Goal: Navigation & Orientation: Find specific page/section

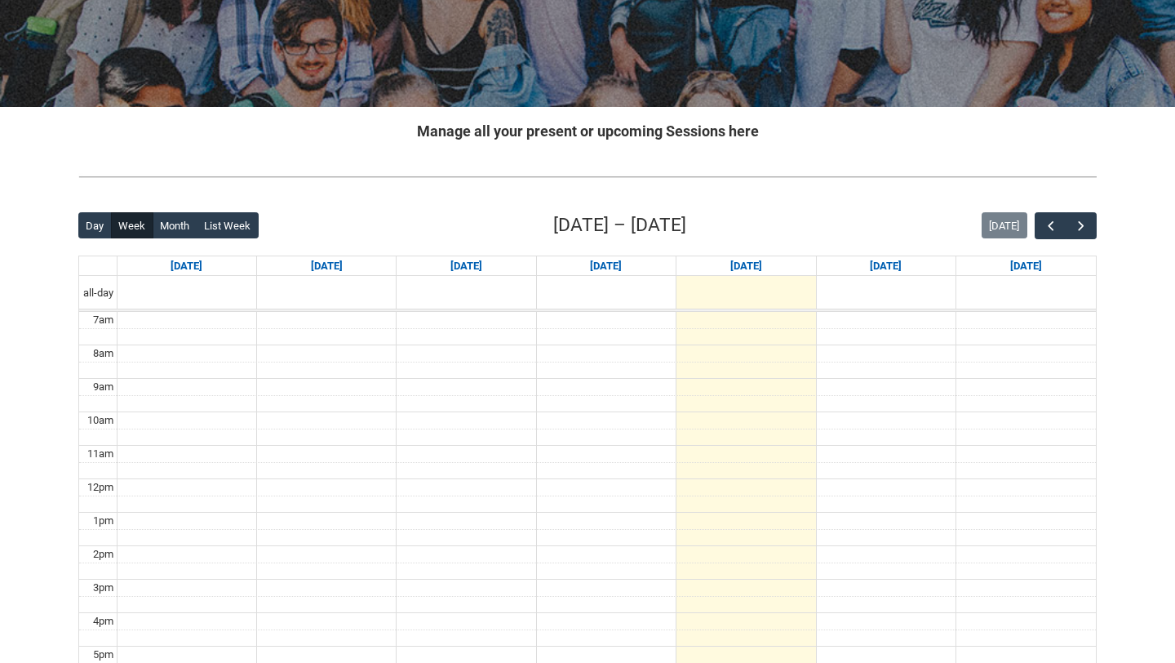
scroll to position [223, 0]
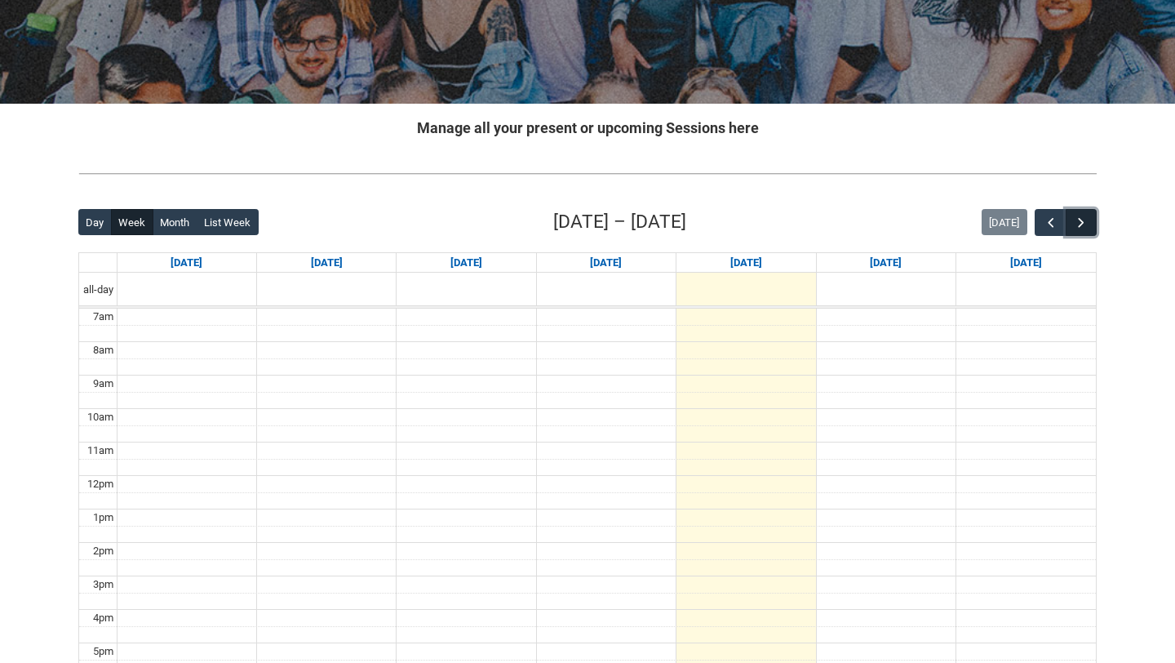
click at [1077, 220] on span "button" at bounding box center [1081, 223] width 16 height 16
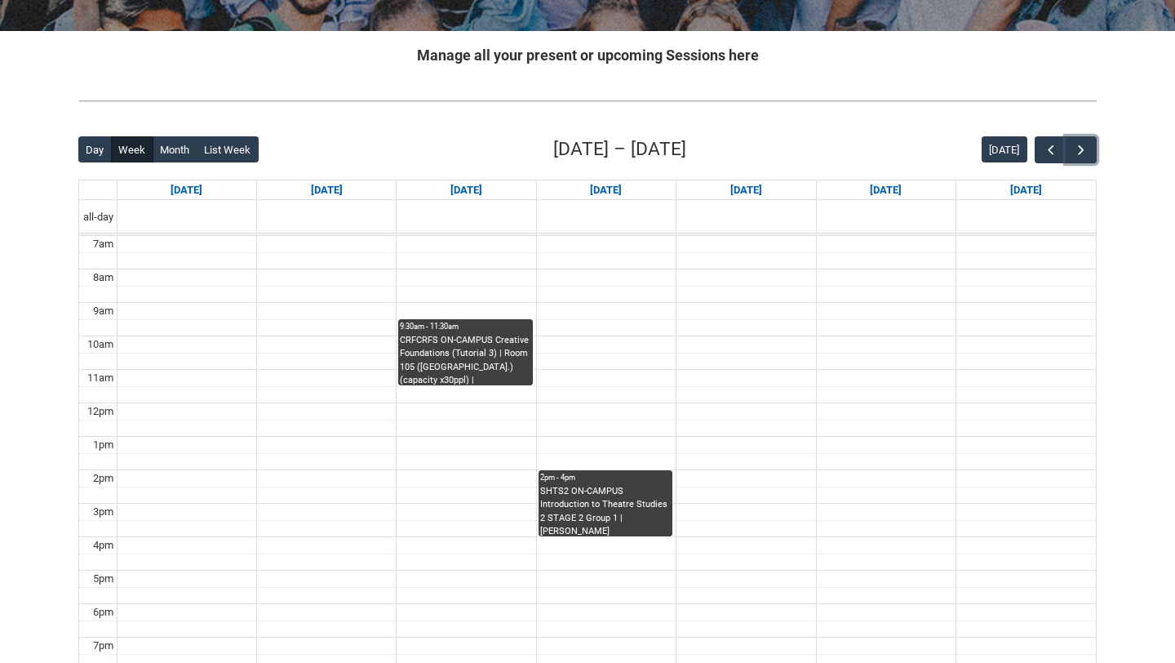
scroll to position [297, 0]
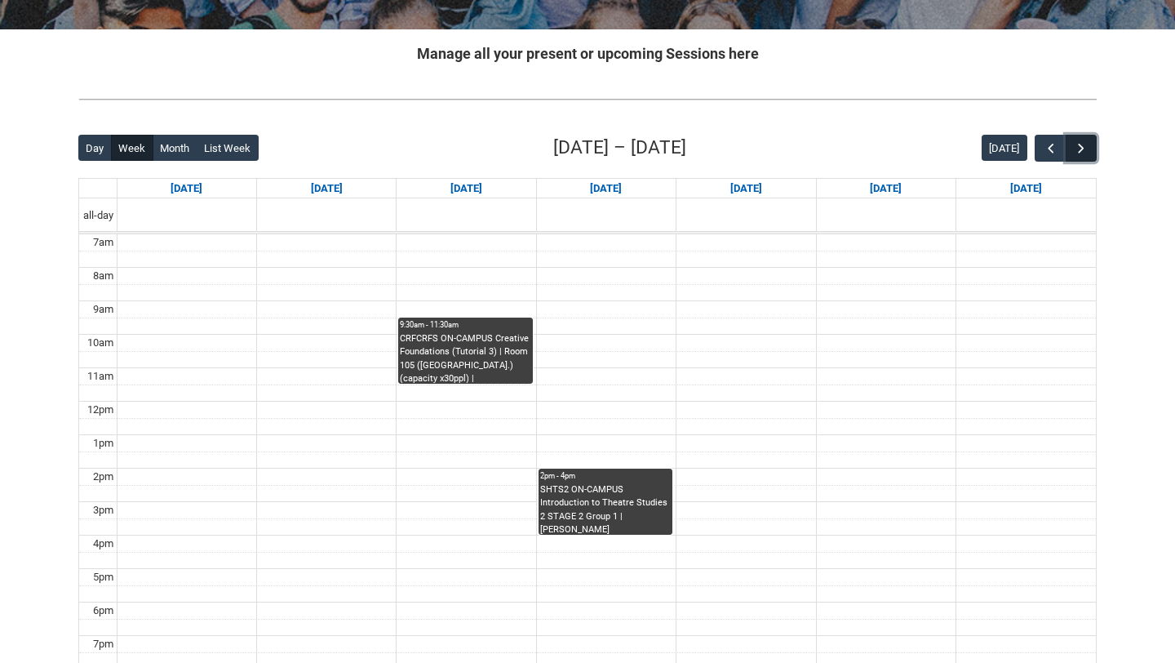
click at [1082, 144] on span "button" at bounding box center [1081, 148] width 16 height 16
click at [1050, 142] on span "button" at bounding box center [1051, 148] width 16 height 16
click at [1075, 147] on span "button" at bounding box center [1081, 148] width 16 height 16
click at [1039, 153] on button "button" at bounding box center [1050, 148] width 31 height 27
